Goal: Transaction & Acquisition: Obtain resource

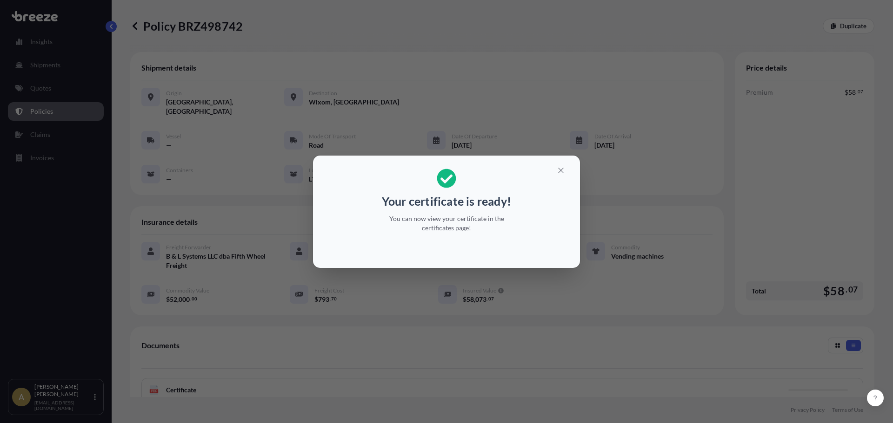
click at [561, 172] on icon "button" at bounding box center [560, 170] width 8 height 8
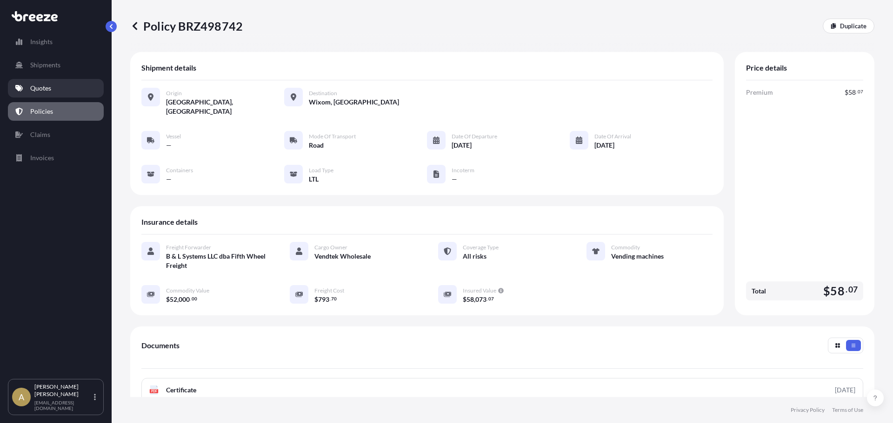
click at [39, 86] on p "Quotes" at bounding box center [40, 88] width 21 height 9
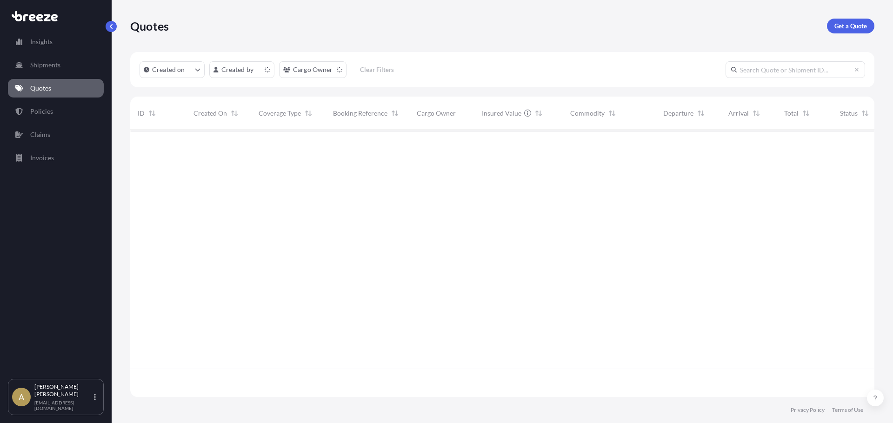
scroll to position [265, 737]
click at [841, 28] on p "Get a Quote" at bounding box center [850, 25] width 33 height 9
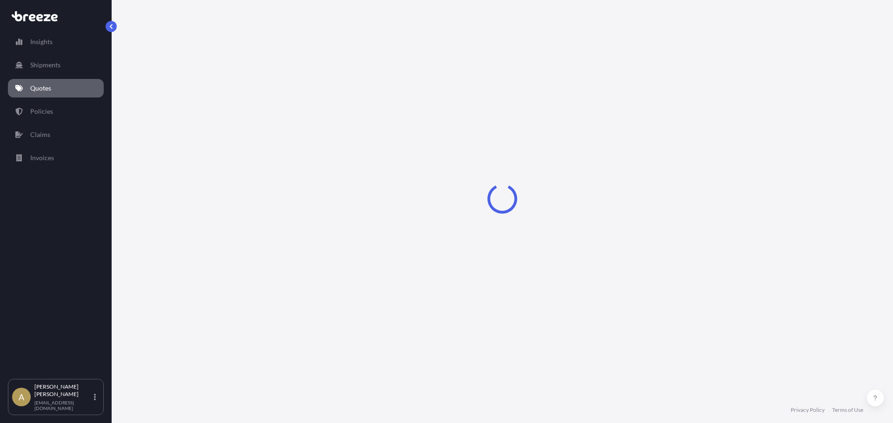
select select "Sea"
select select "1"
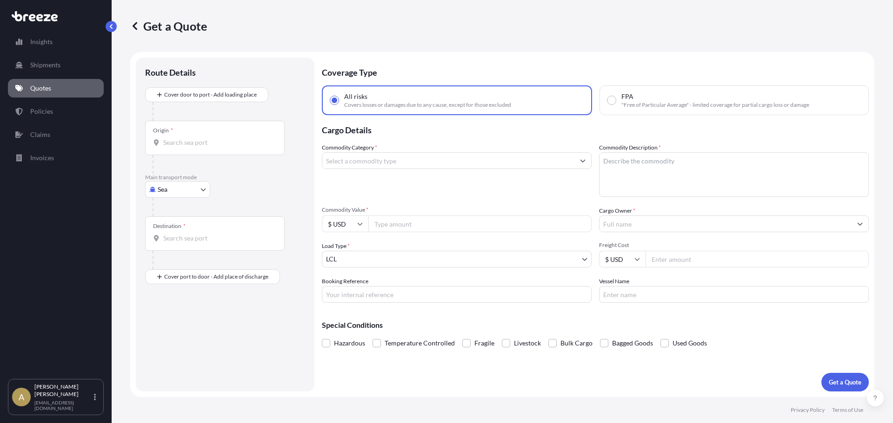
click at [190, 187] on body "Insights Shipments Quotes Policies Claims Invoices A [PERSON_NAME] [PERSON_NAME…" at bounding box center [446, 211] width 893 height 423
click at [179, 243] on div "Road" at bounding box center [178, 247] width 58 height 17
select select "Road"
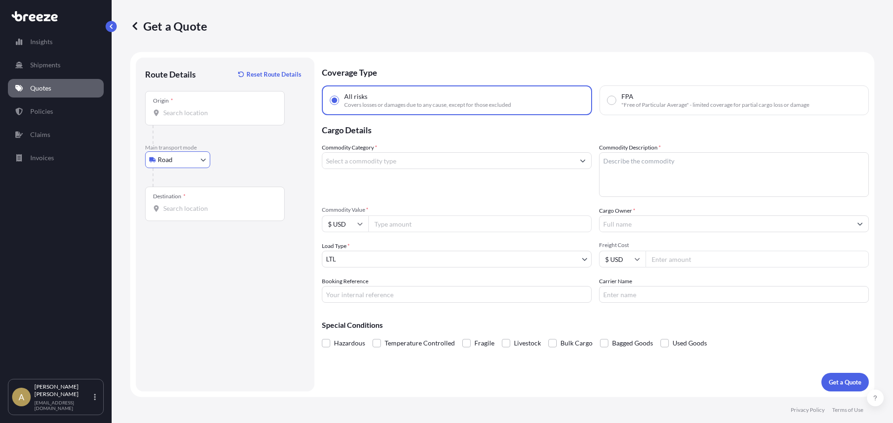
click at [201, 115] on input "Origin *" at bounding box center [218, 112] width 110 height 9
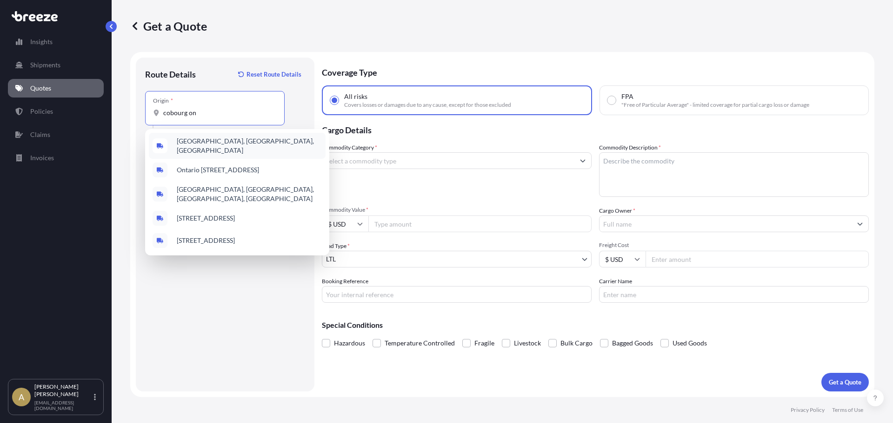
click at [221, 146] on span "[GEOGRAPHIC_DATA], [GEOGRAPHIC_DATA], [GEOGRAPHIC_DATA]" at bounding box center [249, 146] width 145 height 19
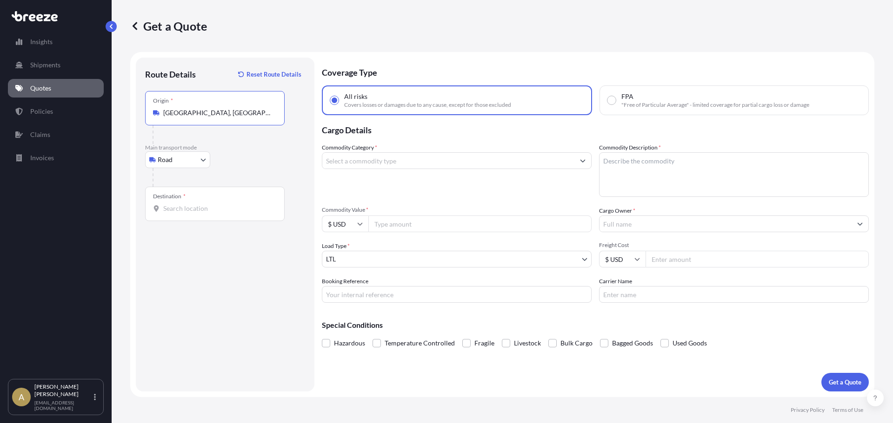
type input "[GEOGRAPHIC_DATA], [GEOGRAPHIC_DATA], [GEOGRAPHIC_DATA]"
click at [198, 211] on input "Destination *" at bounding box center [218, 208] width 110 height 9
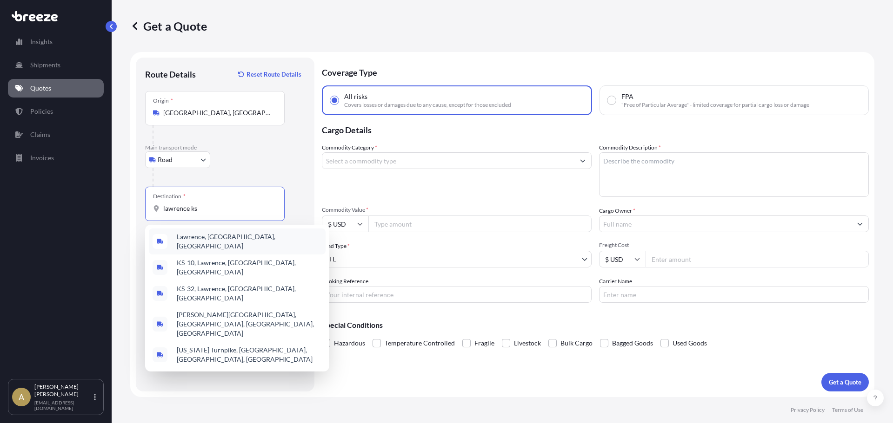
click at [247, 244] on div "Lawrence, [GEOGRAPHIC_DATA], [GEOGRAPHIC_DATA]" at bounding box center [237, 242] width 177 height 26
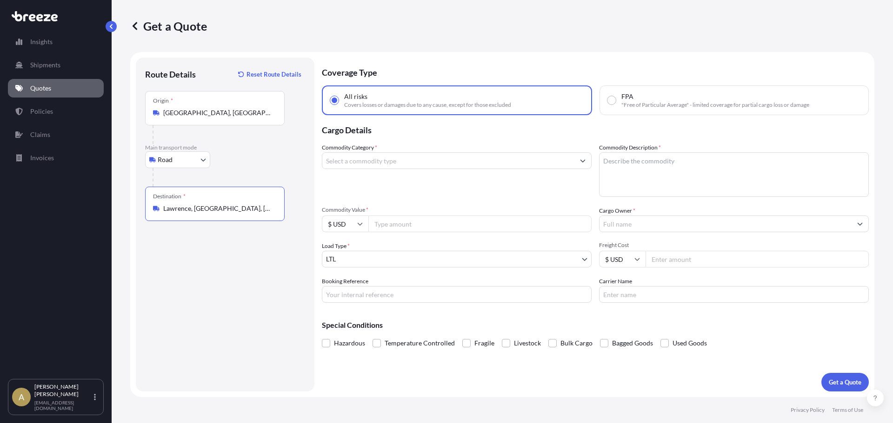
type input "Lawrence, [GEOGRAPHIC_DATA], [GEOGRAPHIC_DATA]"
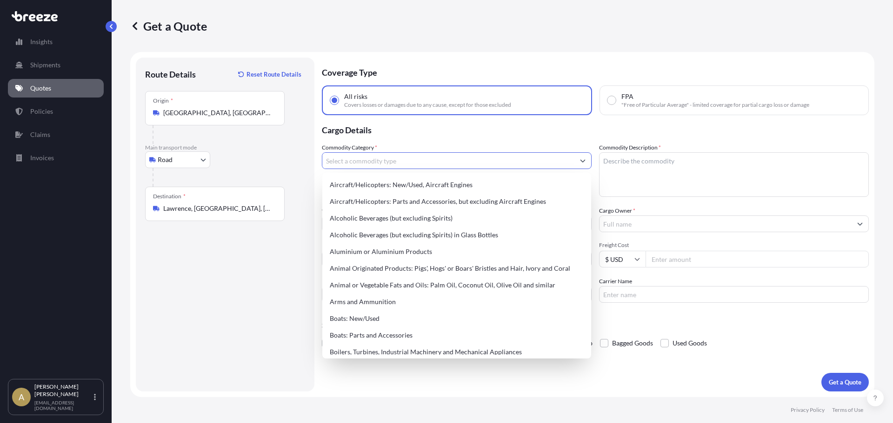
click at [373, 162] on input "Commodity Category *" at bounding box center [448, 160] width 252 height 17
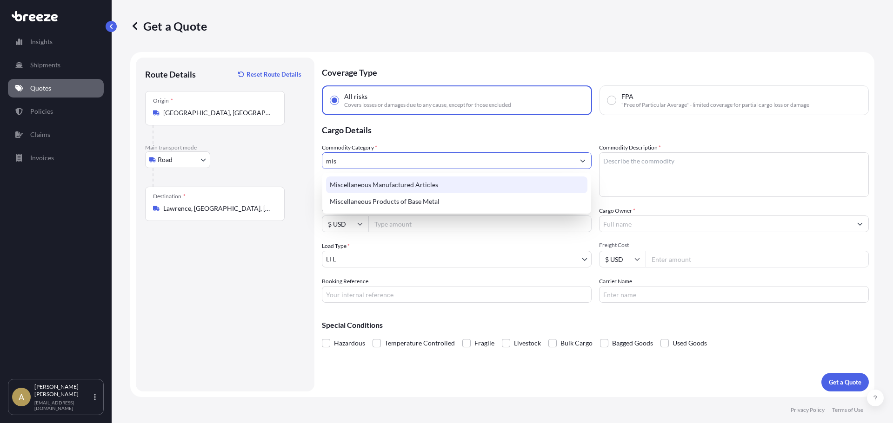
click at [375, 185] on div "Miscellaneous Manufactured Articles" at bounding box center [456, 185] width 261 height 17
type input "Miscellaneous Manufactured Articles"
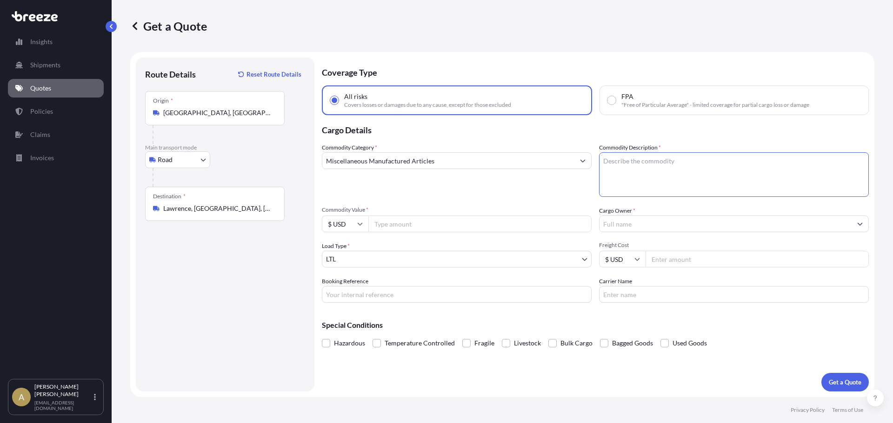
click at [632, 187] on textarea "Commodity Description *" at bounding box center [734, 174] width 270 height 45
type textarea "Conveying products"
click at [417, 238] on div "Commodity Category * Miscellaneous Manufactured Articles Commodity Description …" at bounding box center [595, 223] width 547 height 160
click at [410, 225] on input "Commodity Value *" at bounding box center [479, 224] width 223 height 17
type input "3386.6"
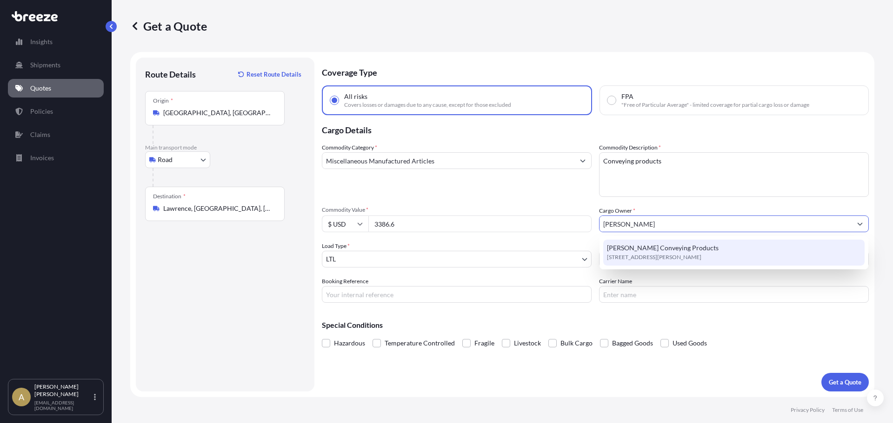
click at [693, 247] on div "[PERSON_NAME] Conveying Products [STREET_ADDRESS][PERSON_NAME]" at bounding box center [733, 253] width 261 height 26
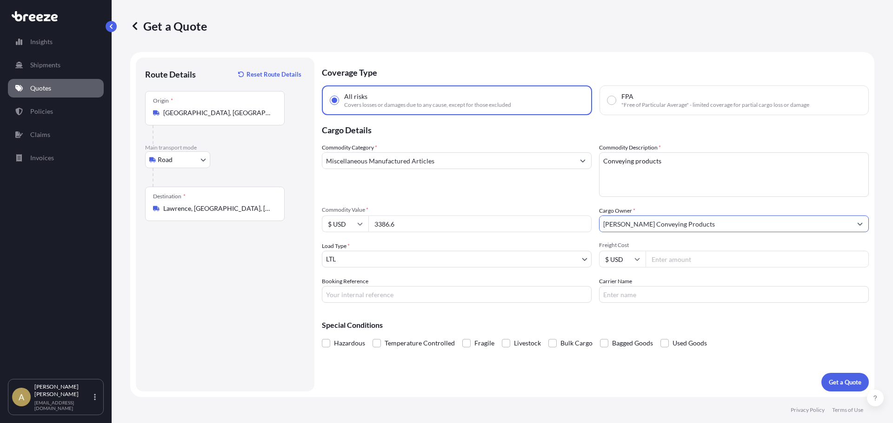
type input "[PERSON_NAME] Conveying Products"
click at [707, 262] on input "Freight Cost" at bounding box center [756, 259] width 223 height 17
type input "484.16"
click at [843, 377] on button "Get a Quote" at bounding box center [844, 382] width 47 height 19
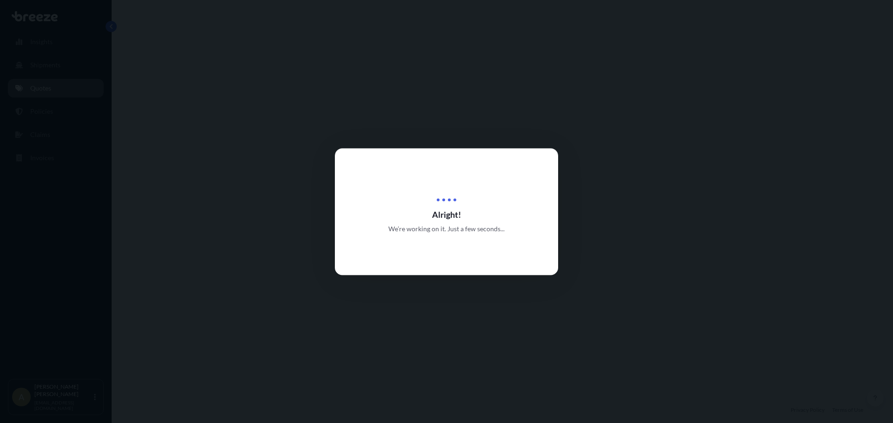
select select "Road"
select select "1"
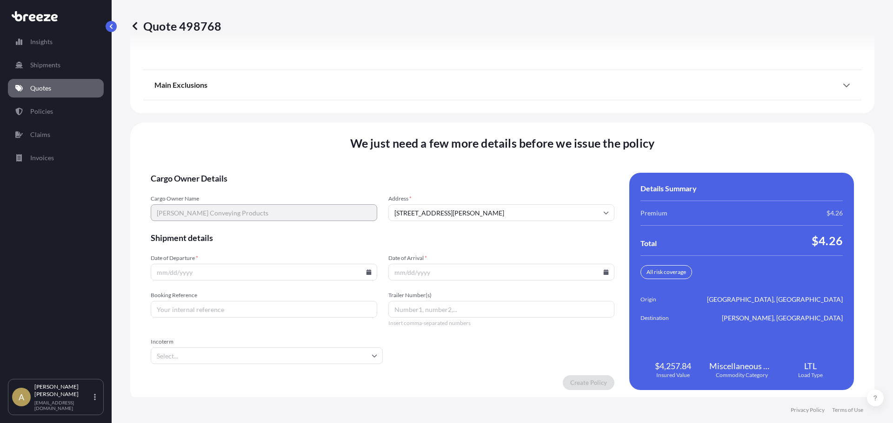
scroll to position [1200, 0]
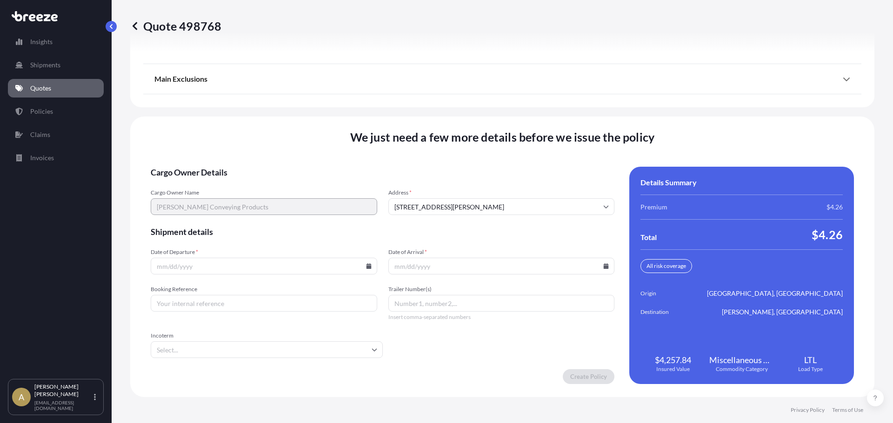
click at [366, 264] on icon at bounding box center [369, 267] width 6 height 6
click at [282, 164] on button "12" at bounding box center [284, 166] width 15 height 15
type input "[DATE]"
click at [603, 265] on icon at bounding box center [605, 267] width 5 height 6
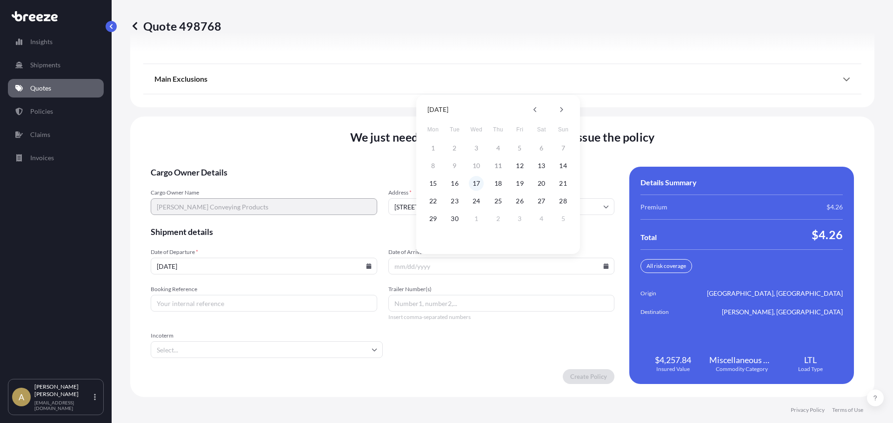
click at [473, 185] on button "17" at bounding box center [476, 183] width 15 height 15
type input "[DATE]"
